Goal: Information Seeking & Learning: Learn about a topic

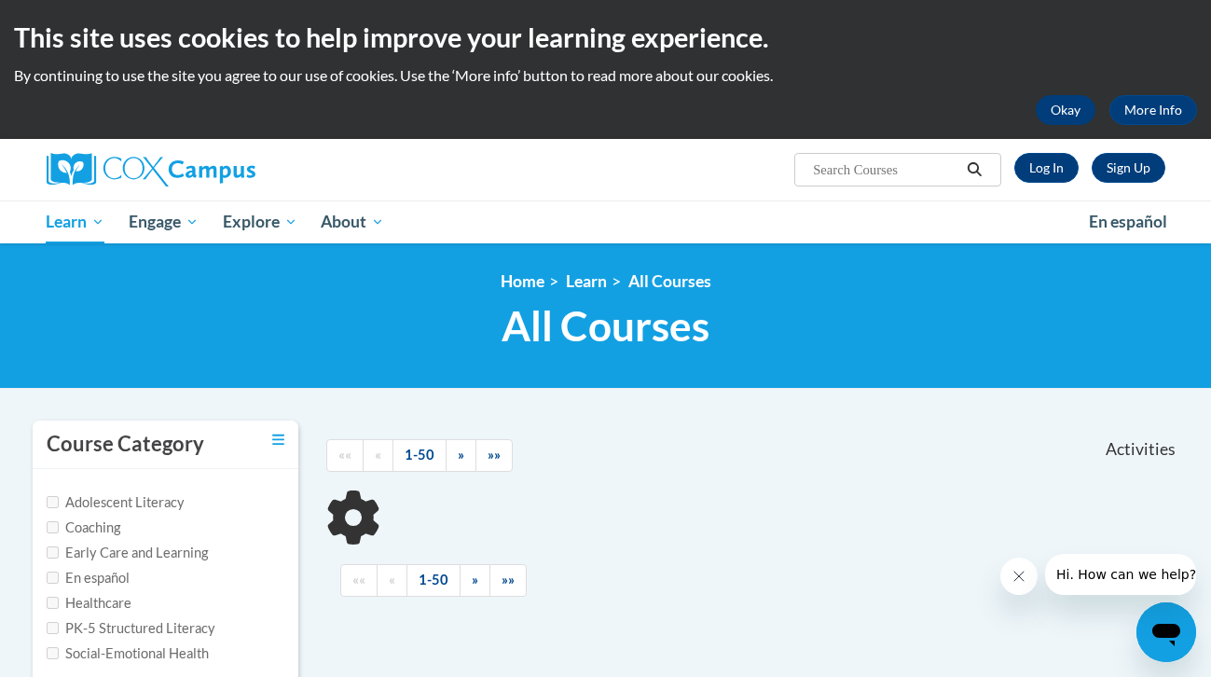
click at [1049, 111] on button "Okay" at bounding box center [1066, 110] width 60 height 30
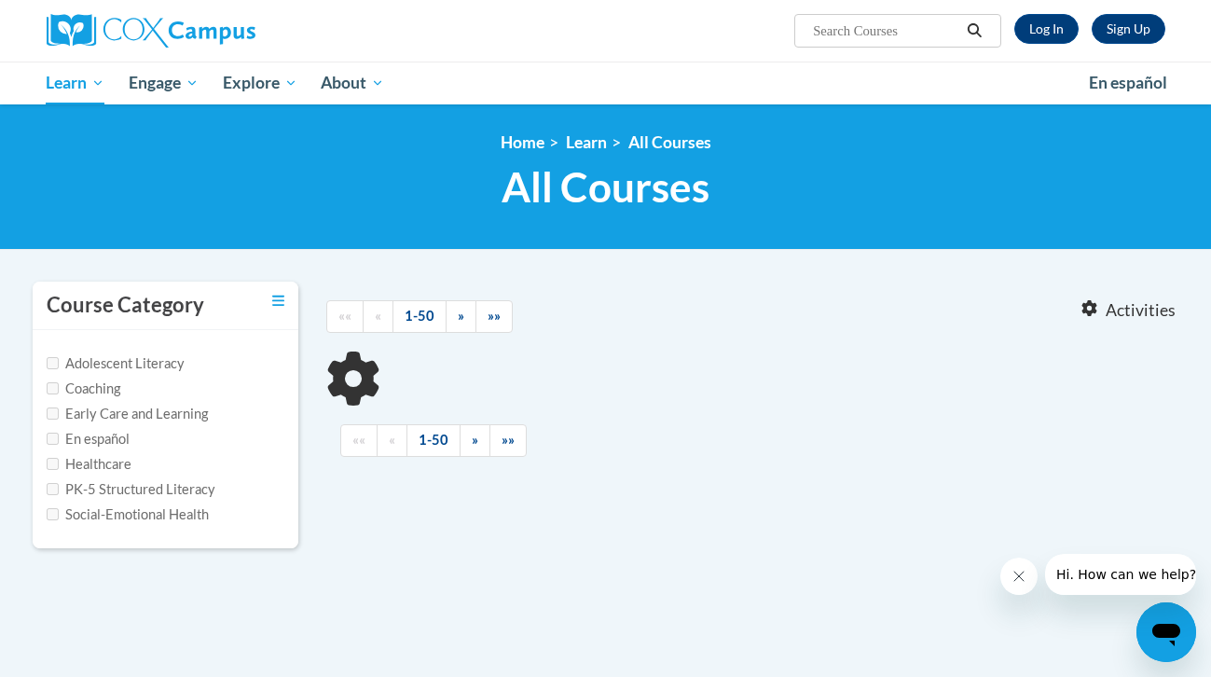
click at [510, 298] on div "«« « 1-50 » »»" at bounding box center [495, 317] width 367 height 70
click at [506, 311] on link "»»" at bounding box center [493, 316] width 37 height 33
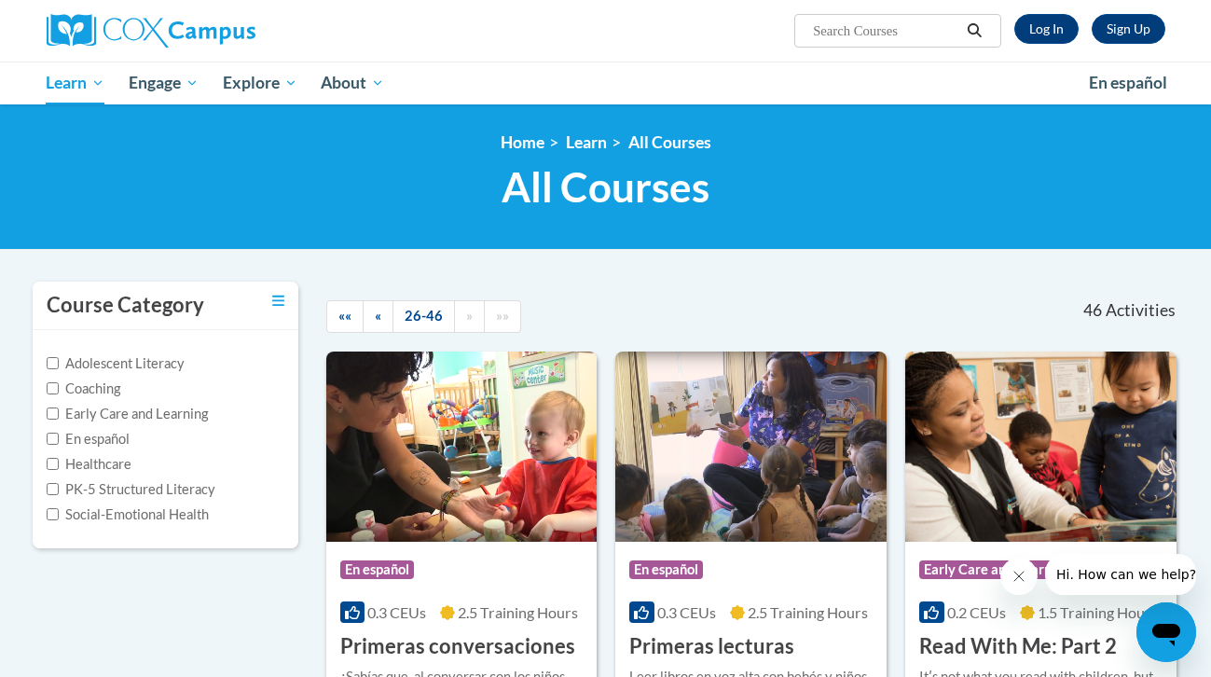
click at [49, 412] on input "Early Care and Learning" at bounding box center [53, 413] width 12 height 12
checkbox input "true"
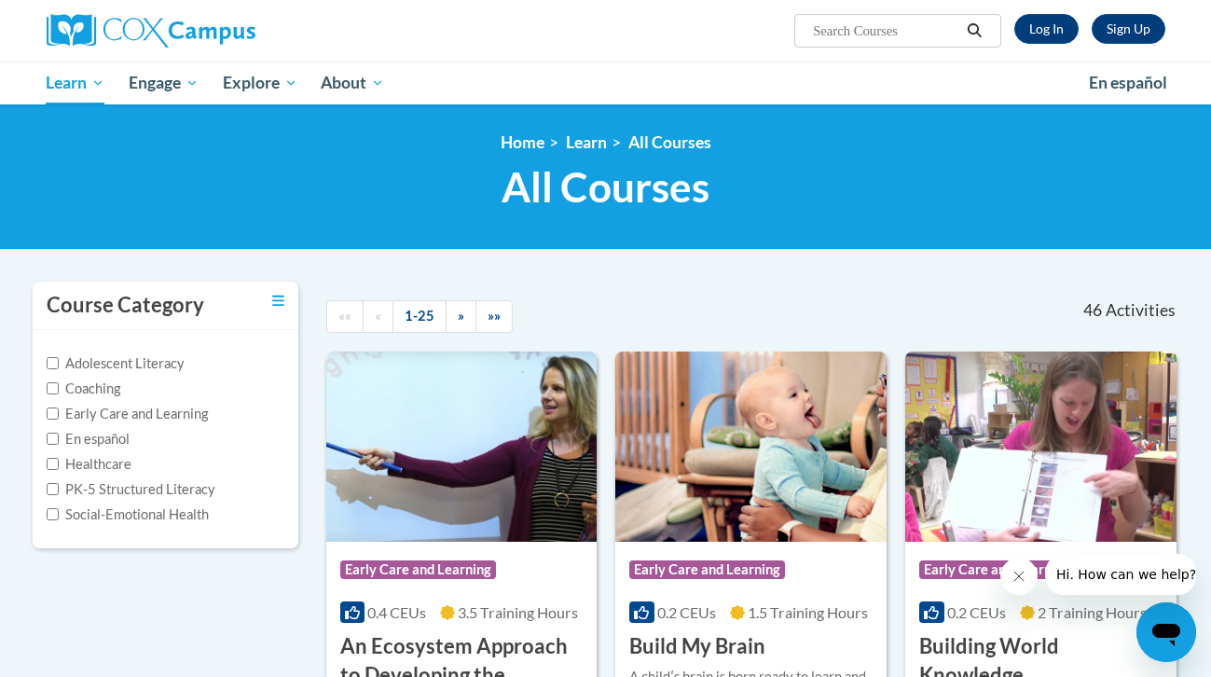
click at [53, 411] on input "Early Care and Learning" at bounding box center [53, 413] width 12 height 12
checkbox input "true"
click at [50, 409] on input "Early Care and Learning" at bounding box center [53, 413] width 12 height 12
checkbox input "true"
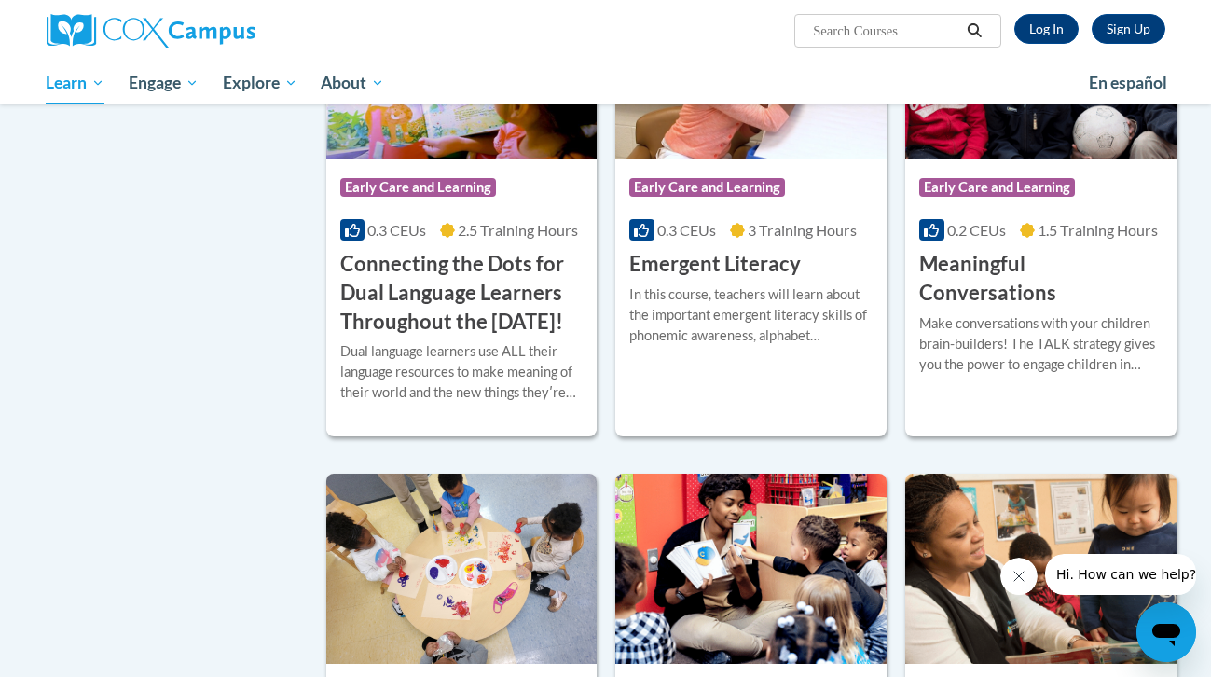
scroll to position [919, 0]
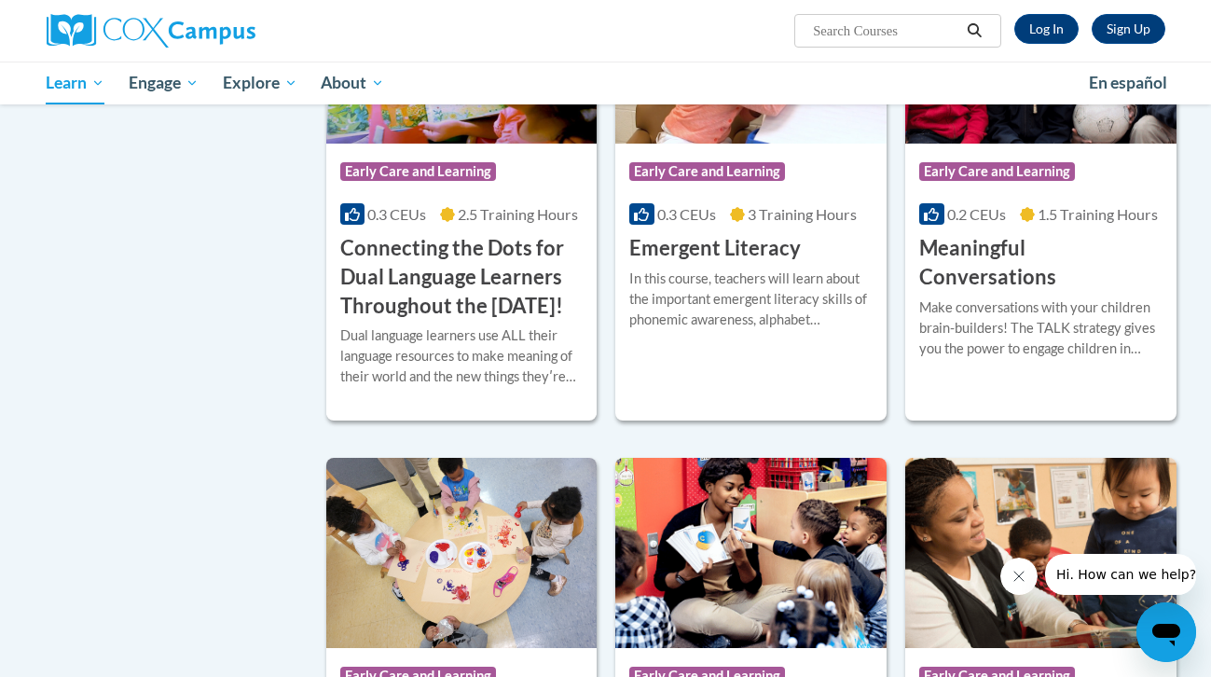
click at [998, 249] on h3 "Meaningful Conversations" at bounding box center [1040, 263] width 243 height 58
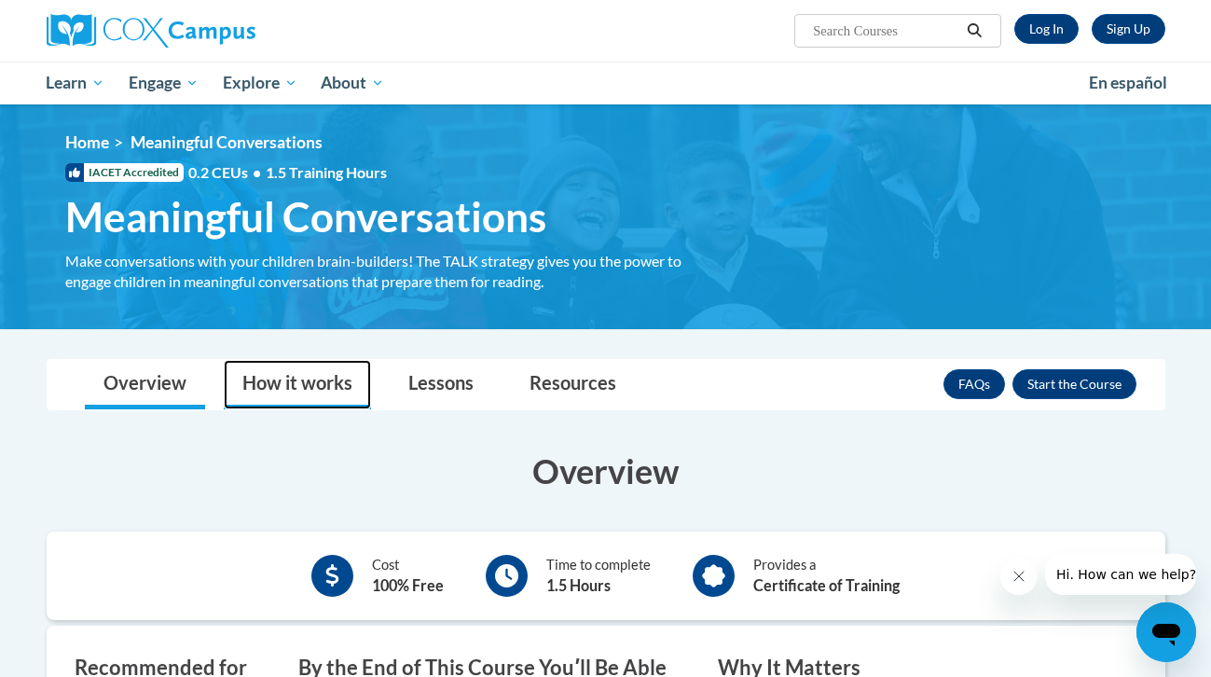
click at [337, 386] on link "How it works" at bounding box center [297, 384] width 147 height 49
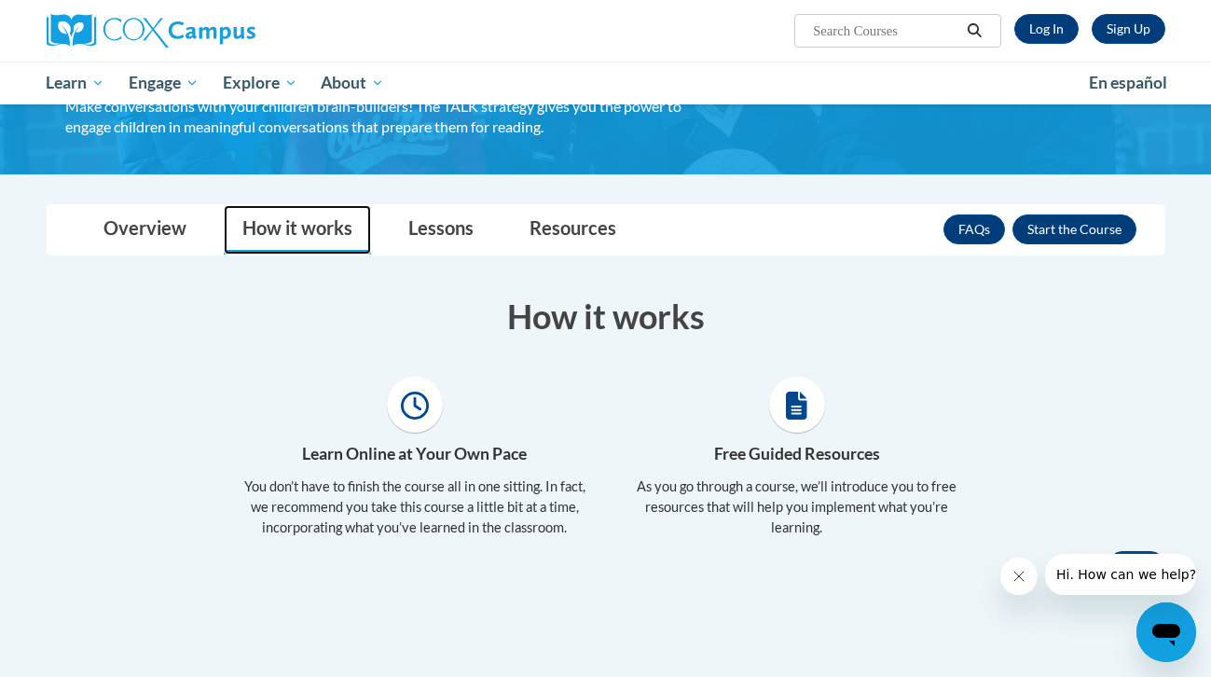
scroll to position [255, 0]
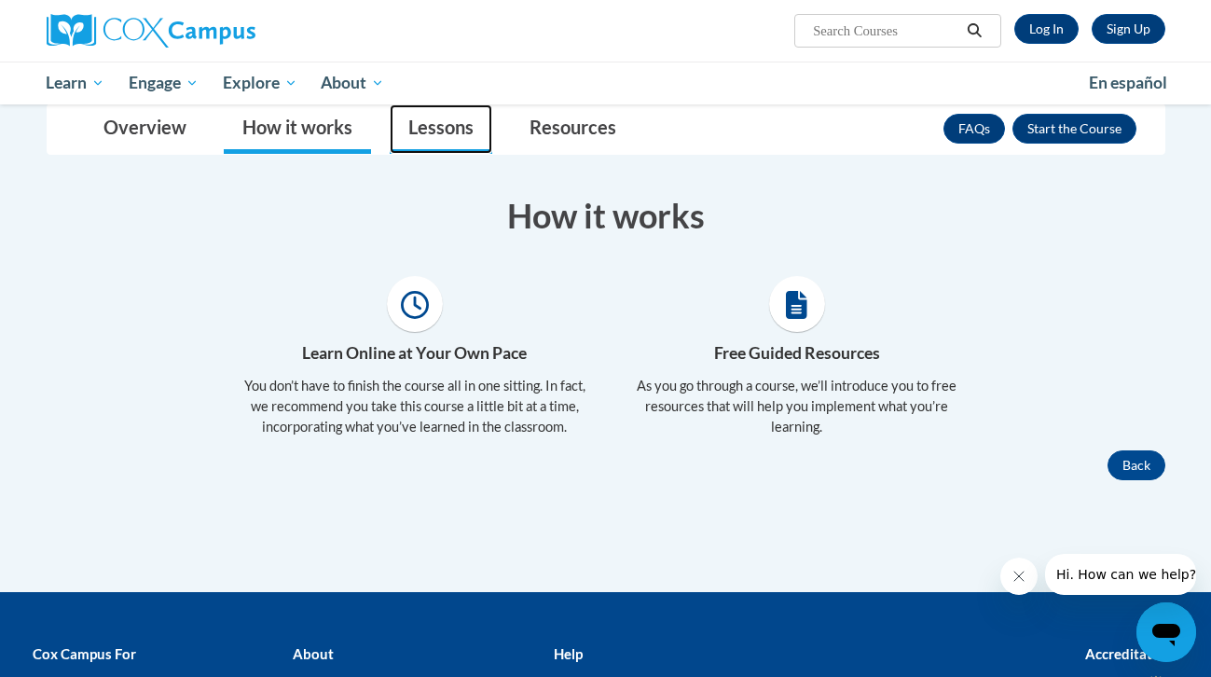
click at [444, 132] on link "Lessons" at bounding box center [441, 128] width 103 height 49
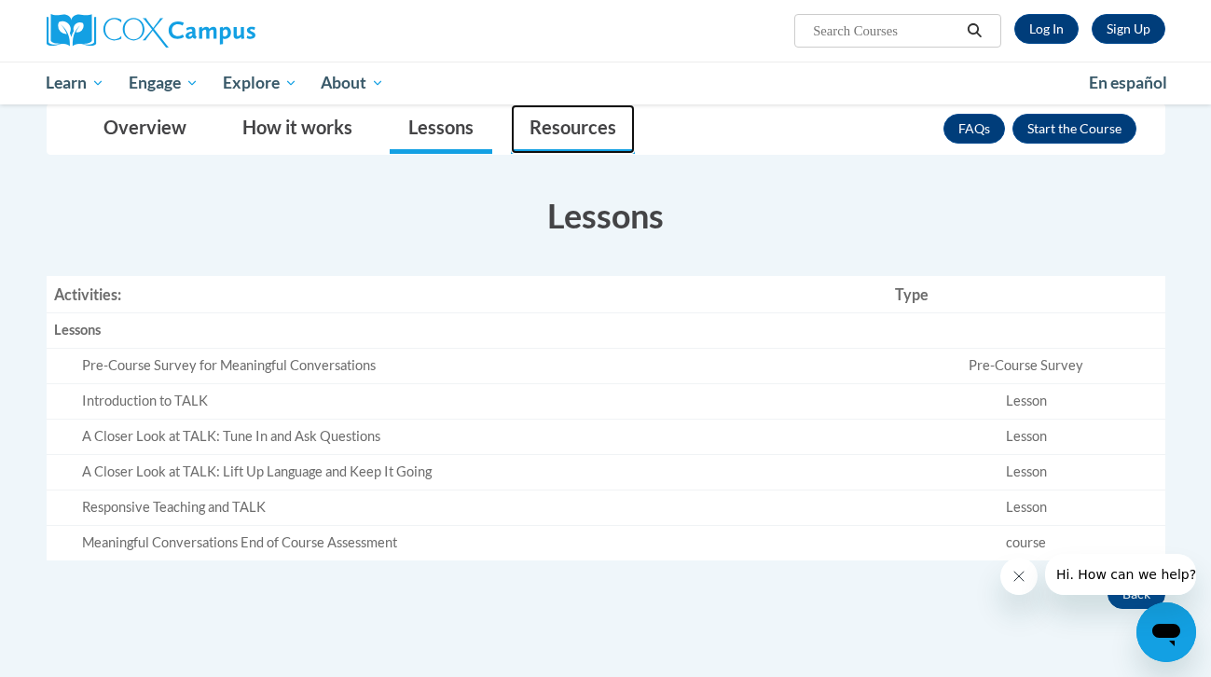
click at [553, 126] on link "Resources" at bounding box center [573, 128] width 124 height 49
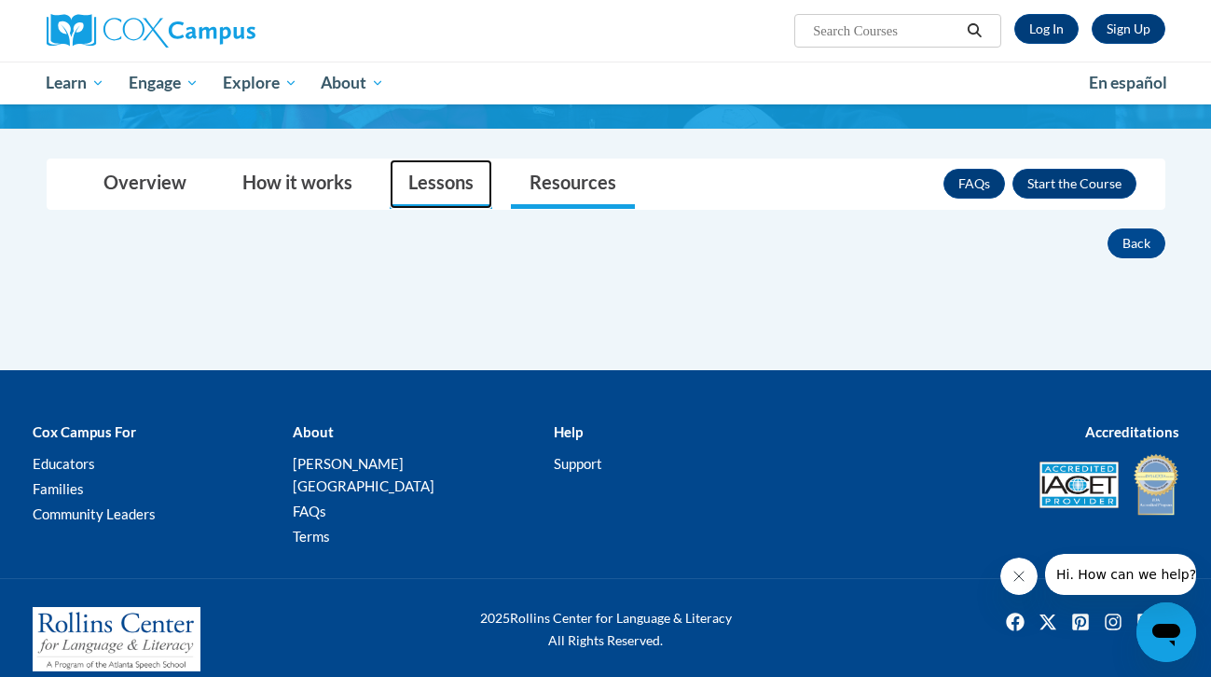
click at [457, 173] on link "Lessons" at bounding box center [441, 183] width 103 height 49
